Goal: Information Seeking & Learning: Learn about a topic

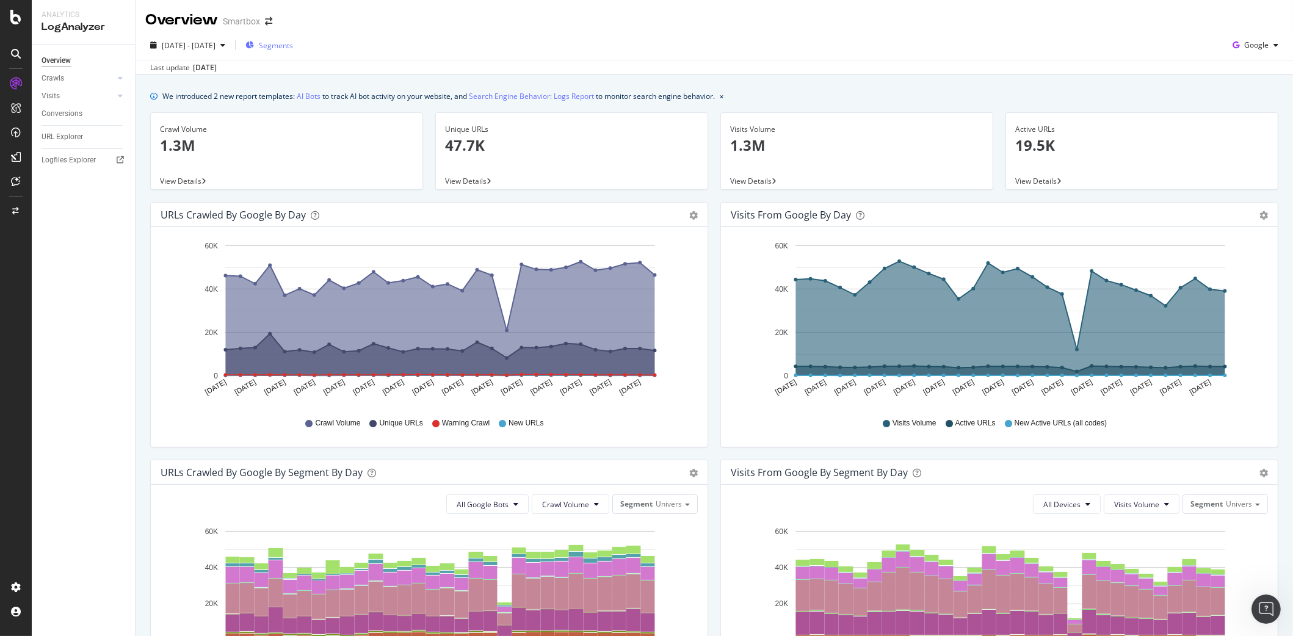
click at [293, 45] on span "Segments" at bounding box center [276, 45] width 34 height 10
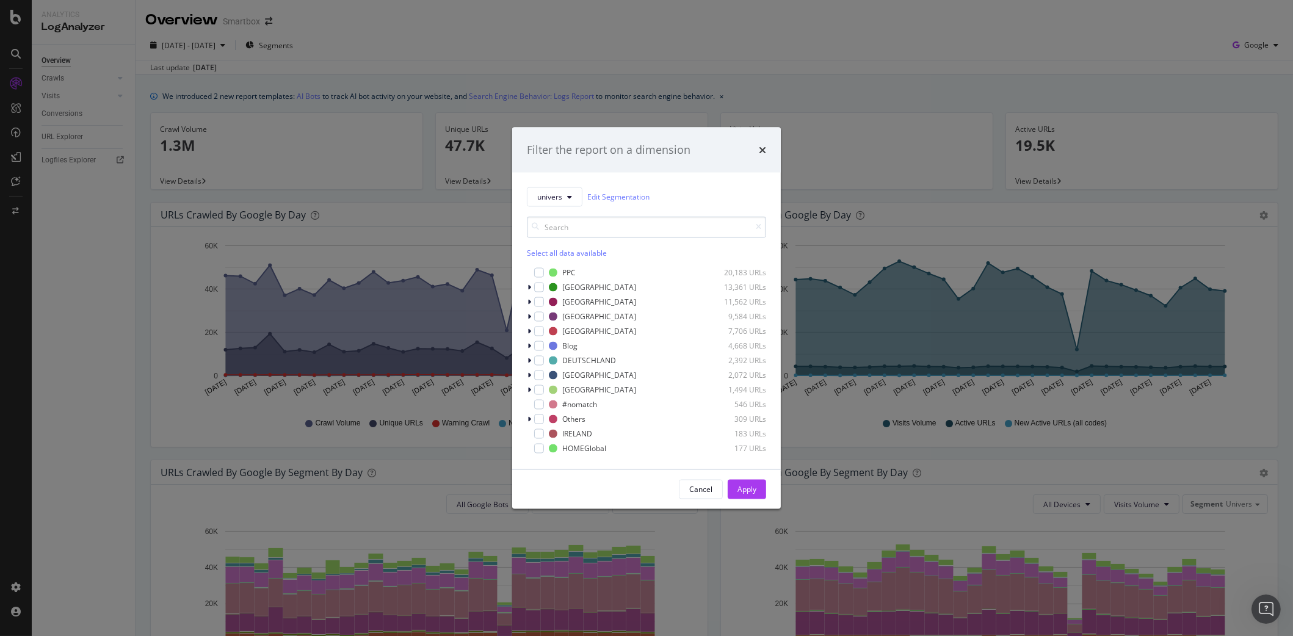
click at [577, 231] on input "modal" at bounding box center [646, 226] width 239 height 21
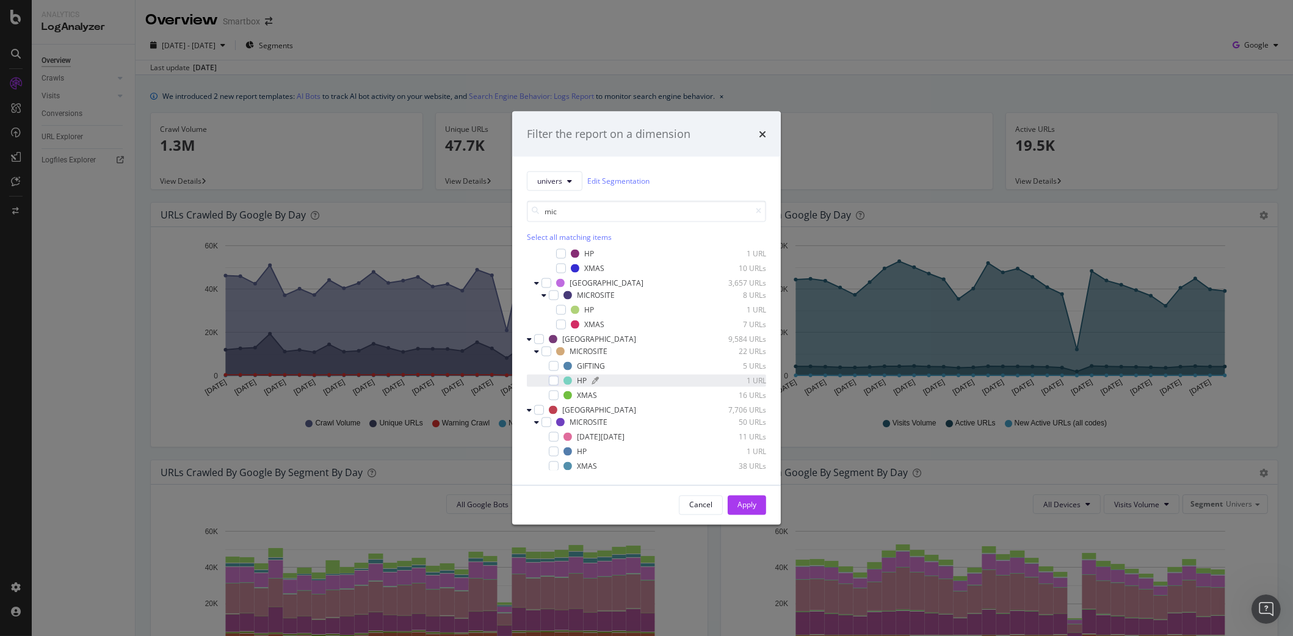
scroll to position [112, 0]
type input "mic"
click at [548, 422] on div "modal" at bounding box center [546, 421] width 10 height 10
click at [752, 504] on div "Apply" at bounding box center [746, 505] width 19 height 10
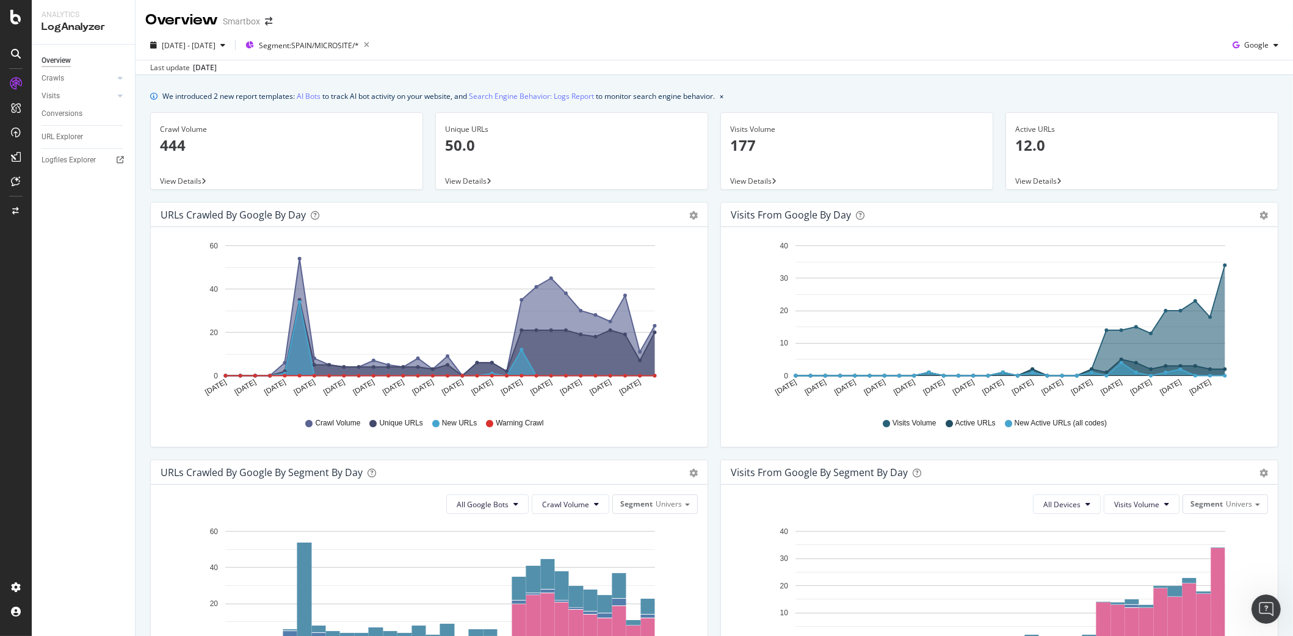
click at [763, 149] on p "177" at bounding box center [856, 145] width 253 height 21
